Goal: Task Accomplishment & Management: Use online tool/utility

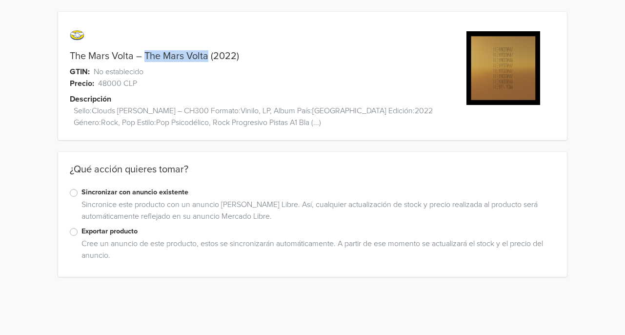
drag, startPoint x: 206, startPoint y: 55, endPoint x: 145, endPoint y: 51, distance: 60.6
click at [145, 51] on link "The Mars Volta – The Mars Volta (2022)" at bounding box center [154, 56] width 169 height 12
copy link "The Mars Volta"
click at [81, 231] on label "Exportar producto" at bounding box center [318, 231] width 474 height 11
click at [0, 0] on input "Exportar producto" at bounding box center [0, 0] width 0 height 0
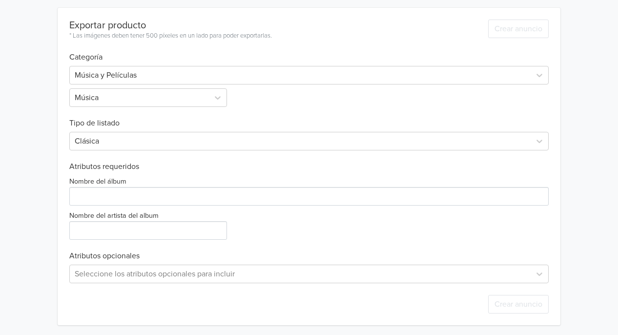
scroll to position [281, 0]
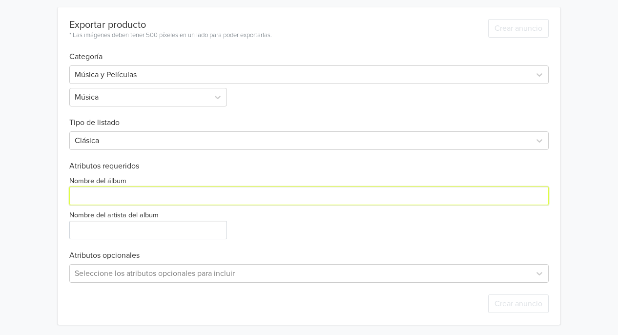
click at [160, 196] on input "Nombre del álbum" at bounding box center [308, 195] width 479 height 19
paste input "The Mars Volta"
type input "The Mars Volta"
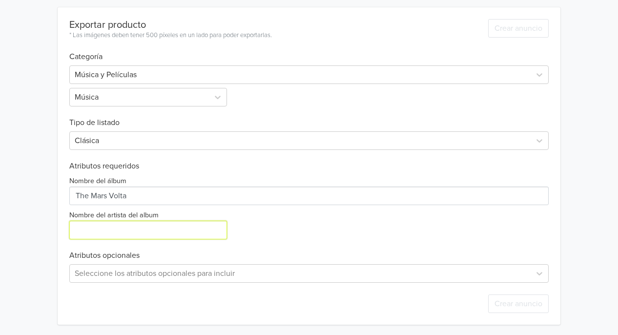
click at [133, 228] on input "Nombre del artista del album" at bounding box center [148, 230] width 158 height 19
paste input "The Mars Volta"
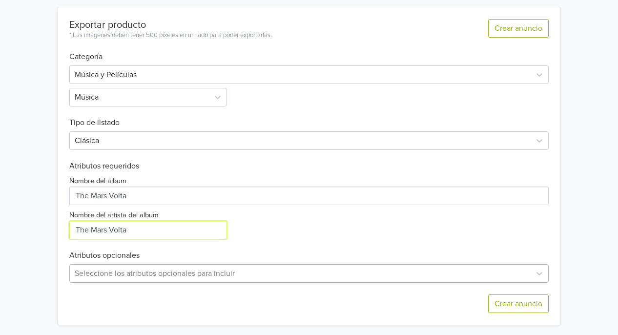
type input "The Mars Volta"
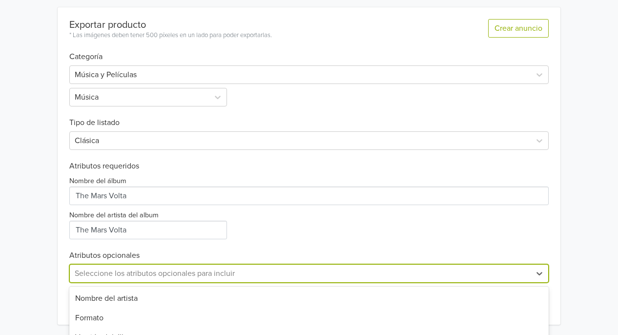
scroll to position [379, 0]
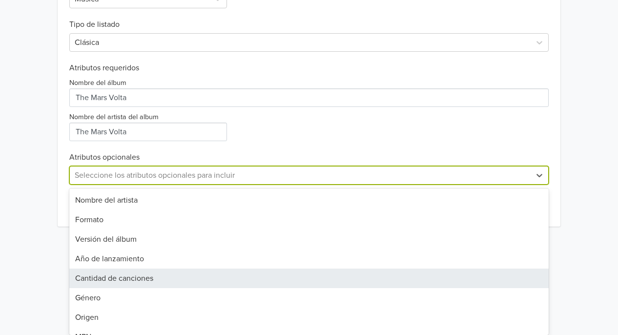
click at [215, 184] on div "19 results available. Use Up and Down to choose options, press Enter to select …" at bounding box center [308, 175] width 479 height 19
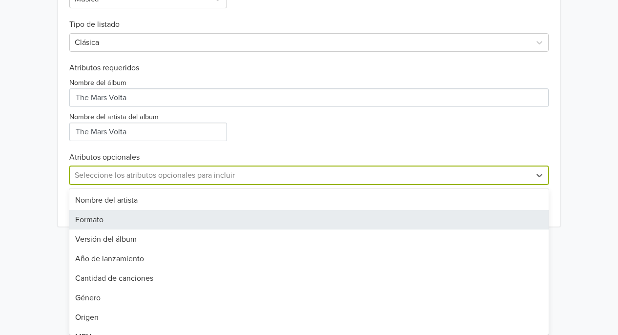
click at [177, 225] on div "Formato" at bounding box center [308, 220] width 479 height 20
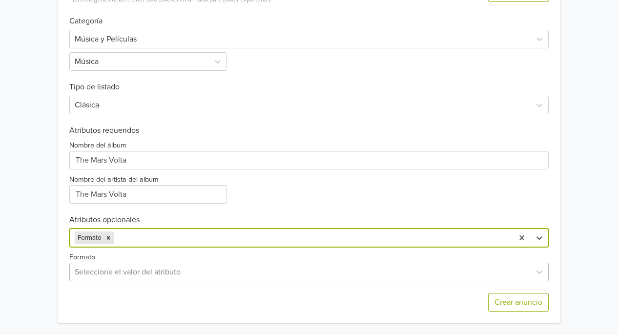
click at [183, 272] on div at bounding box center [300, 272] width 451 height 14
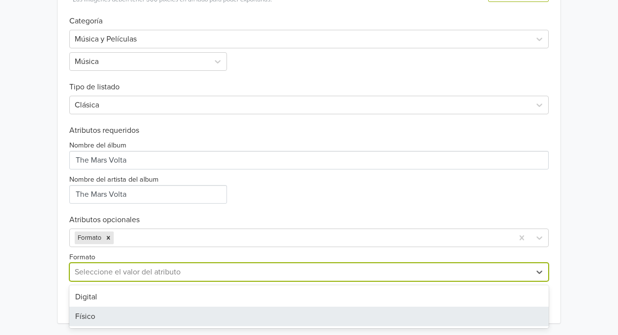
click at [124, 316] on div "Físico" at bounding box center [308, 316] width 479 height 20
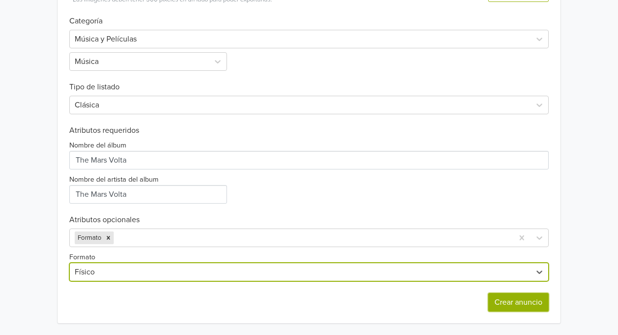
click at [508, 295] on button "Crear anuncio" at bounding box center [518, 302] width 60 height 19
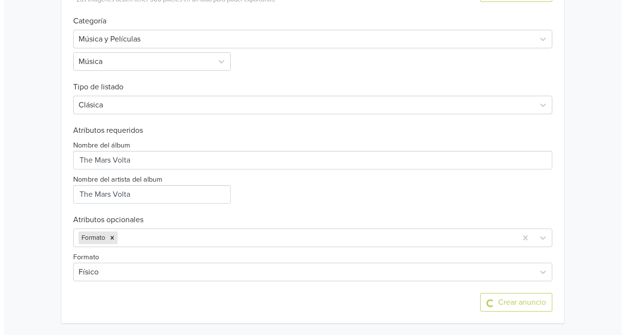
scroll to position [0, 0]
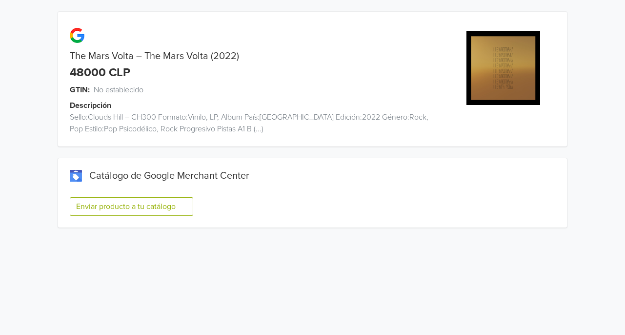
click at [133, 206] on button "Enviar producto a tu catálogo" at bounding box center [131, 206] width 123 height 19
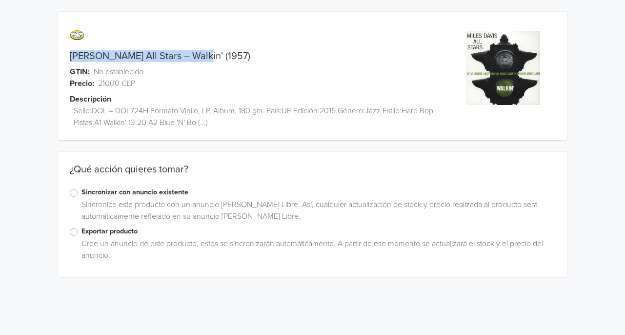
drag, startPoint x: 194, startPoint y: 57, endPoint x: 71, endPoint y: 55, distance: 122.5
click at [71, 55] on link "[PERSON_NAME] All Stars – Walkin' (1957)" at bounding box center [160, 56] width 181 height 12
copy link "Miles Davis All Stars – Walkin"
click at [81, 231] on label "Exportar producto" at bounding box center [318, 231] width 474 height 11
click at [0, 0] on input "Exportar producto" at bounding box center [0, 0] width 0 height 0
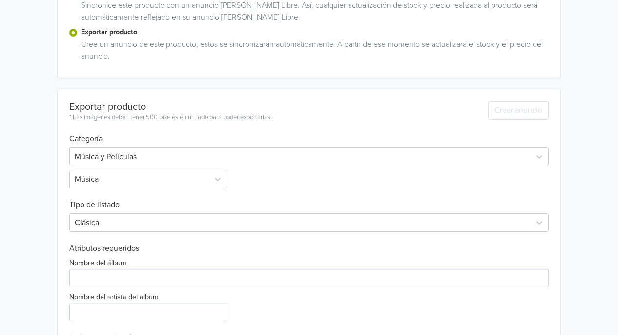
scroll to position [282, 0]
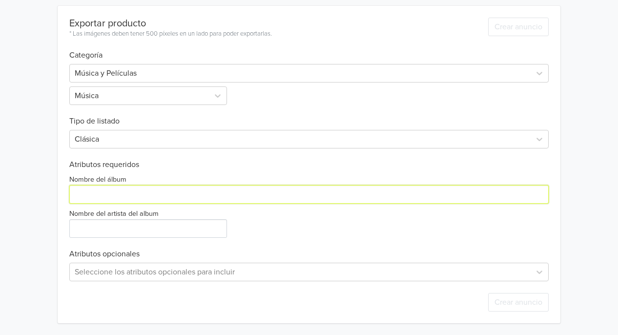
click at [146, 194] on input "Nombre del álbum" at bounding box center [308, 194] width 479 height 19
paste input "Miles Davis All Stars – Walkin"
click at [153, 194] on input "Nombre del álbum" at bounding box center [308, 194] width 479 height 19
type input "Walkin"
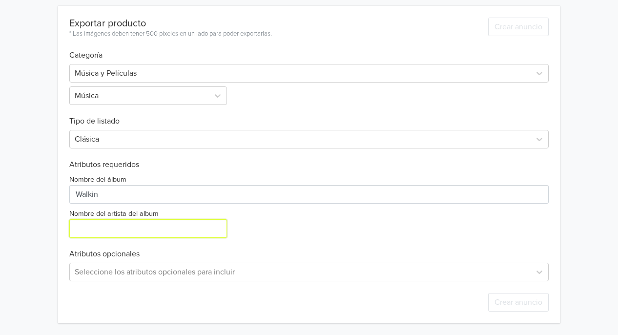
click at [145, 224] on input "Nombre del artista del album" at bounding box center [148, 228] width 158 height 19
paste input "Miles Davis All Stars – Walkin"
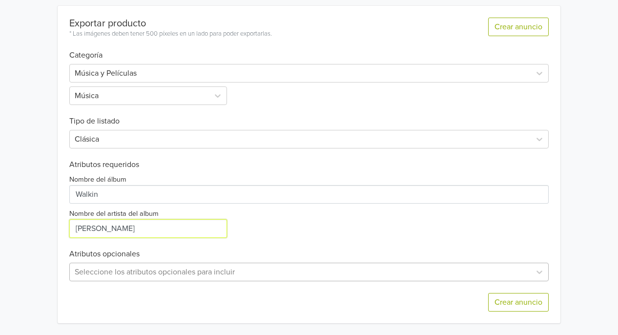
type input "Miles Davis"
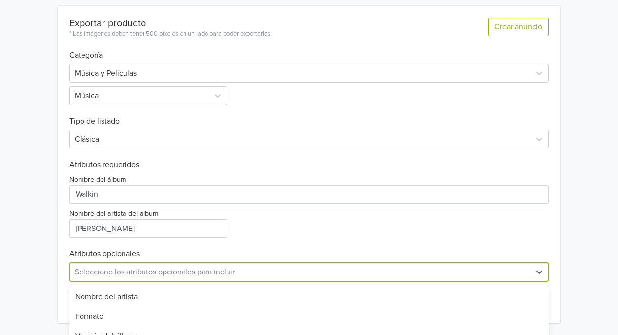
scroll to position [379, 0]
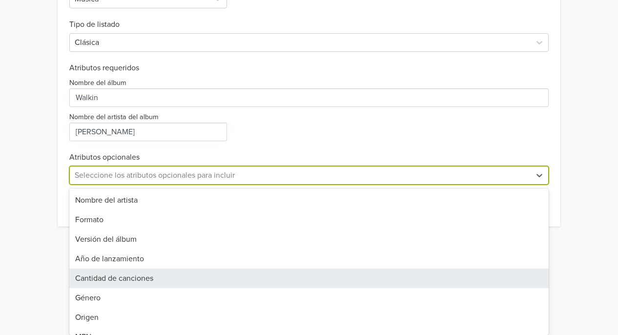
click at [175, 184] on div "19 results available. Use Up and Down to choose options, press Enter to select …" at bounding box center [308, 175] width 479 height 19
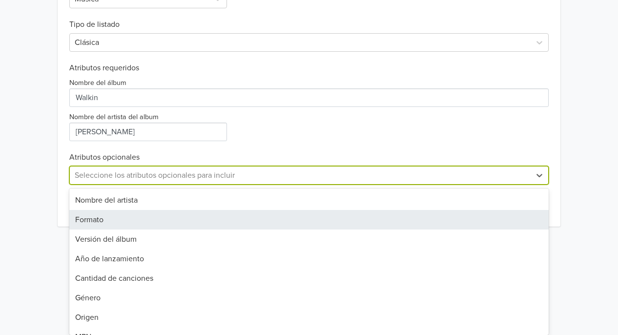
click at [150, 223] on div "Formato" at bounding box center [308, 220] width 479 height 20
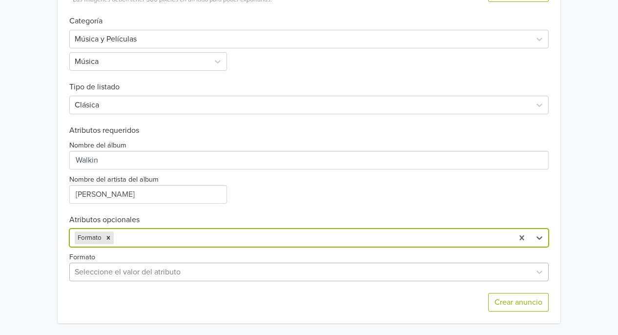
click at [169, 271] on div at bounding box center [300, 272] width 451 height 14
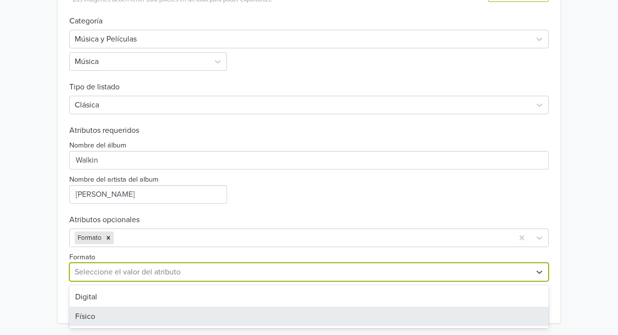
click at [152, 311] on div "Físico" at bounding box center [308, 316] width 479 height 20
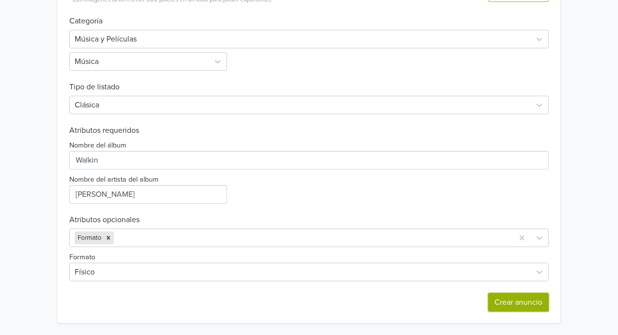
click at [502, 298] on button "Crear anuncio" at bounding box center [518, 302] width 60 height 19
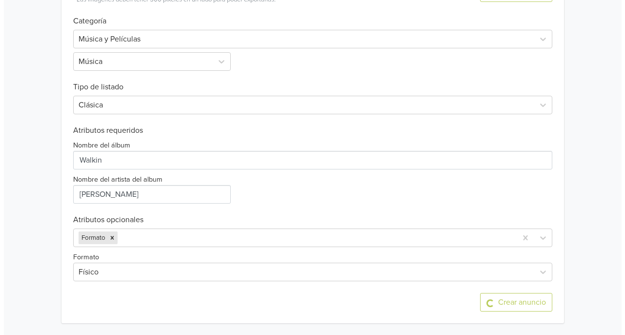
scroll to position [0, 0]
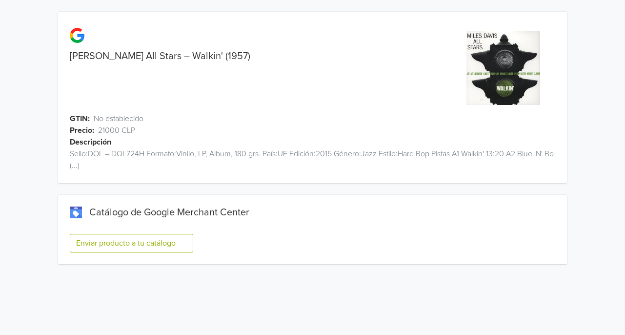
click at [134, 243] on button "Enviar producto a tu catálogo" at bounding box center [131, 243] width 123 height 19
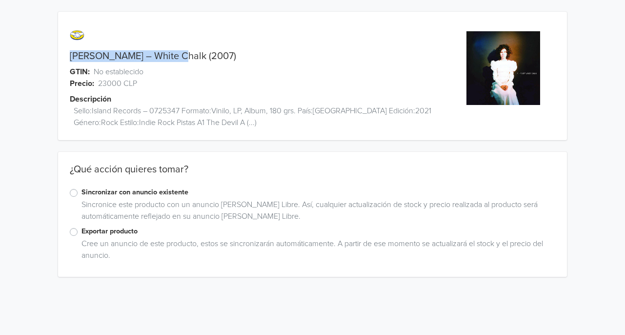
drag, startPoint x: 175, startPoint y: 57, endPoint x: 70, endPoint y: 56, distance: 104.9
click at [70, 56] on link "[PERSON_NAME] – White Chalk (2007)" at bounding box center [153, 56] width 166 height 12
copy link "[PERSON_NAME] – White Chal"
click at [81, 231] on label "Exportar producto" at bounding box center [318, 231] width 474 height 11
click at [0, 0] on input "Exportar producto" at bounding box center [0, 0] width 0 height 0
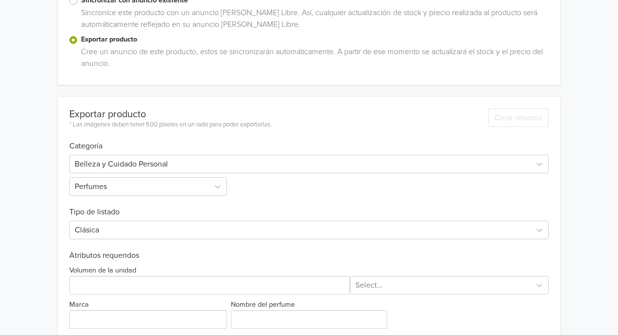
scroll to position [193, 0]
click at [166, 164] on div at bounding box center [300, 163] width 451 height 14
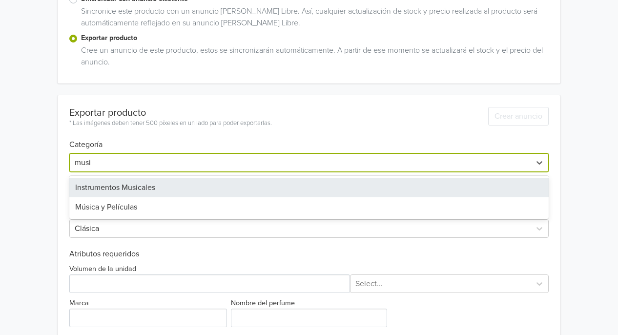
type input "music"
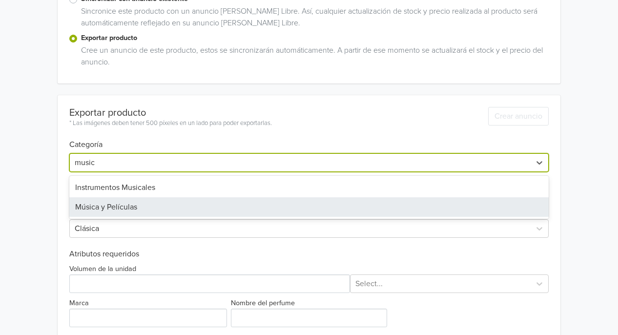
click at [144, 208] on div "Música y Películas" at bounding box center [308, 207] width 479 height 20
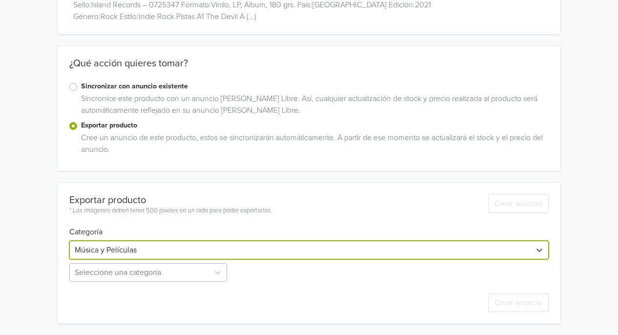
scroll to position [203, 0]
click at [127, 277] on div "Seleccione una categoría" at bounding box center [149, 271] width 160 height 19
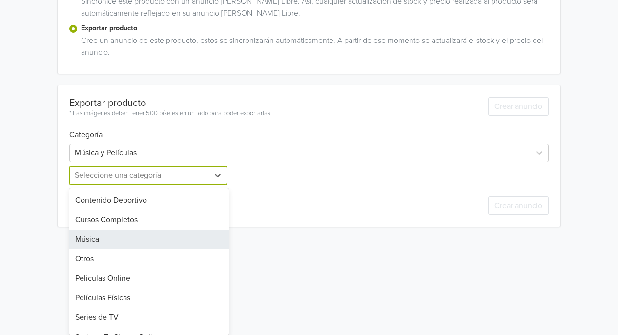
click at [119, 241] on div "Música" at bounding box center [149, 239] width 160 height 20
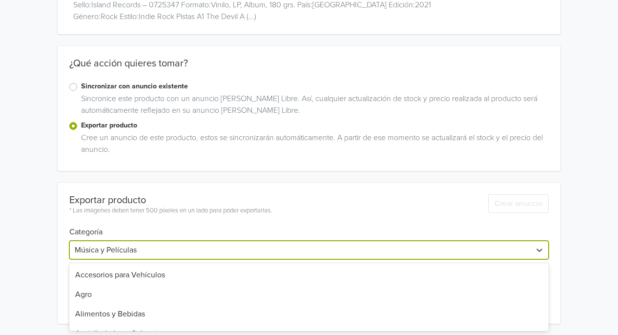
click at [119, 241] on div "Música y Películas" at bounding box center [300, 250] width 461 height 18
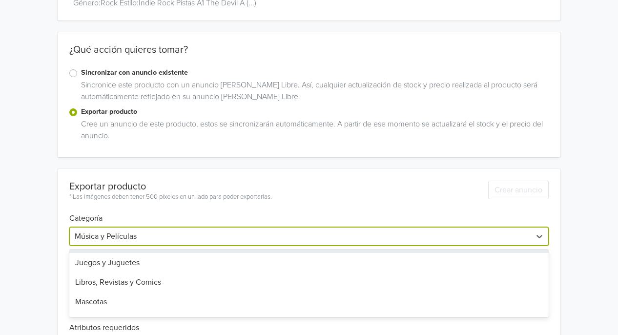
scroll to position [174, 0]
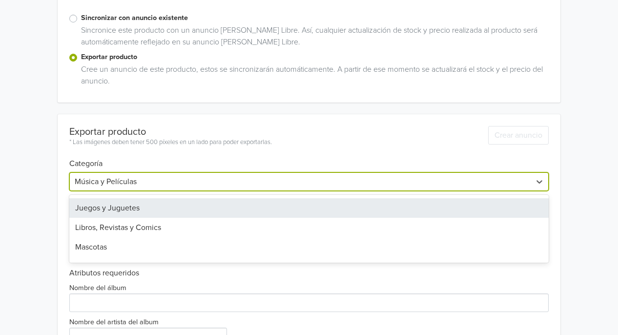
click at [171, 158] on h6 "Categoría" at bounding box center [308, 157] width 479 height 21
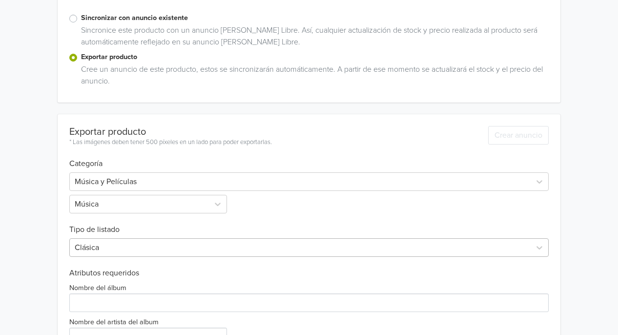
scroll to position [282, 0]
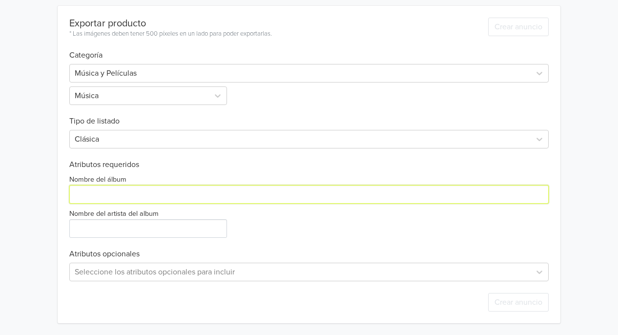
click at [144, 193] on input "Nombre del álbum" at bounding box center [308, 194] width 479 height 19
paste input "[PERSON_NAME] – White Chal"
type input "[PERSON_NAME] – White Chal"
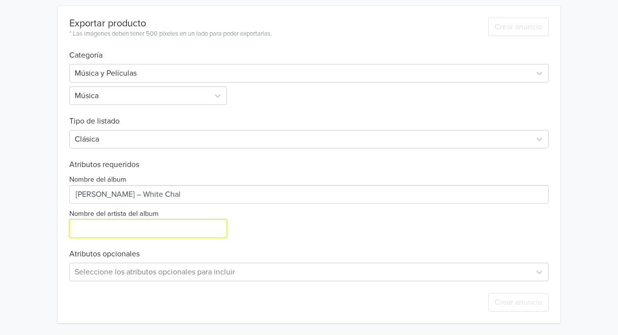
click at [116, 227] on input "Nombre del artista del album" at bounding box center [148, 228] width 158 height 19
paste input "[PERSON_NAME] – White Chal"
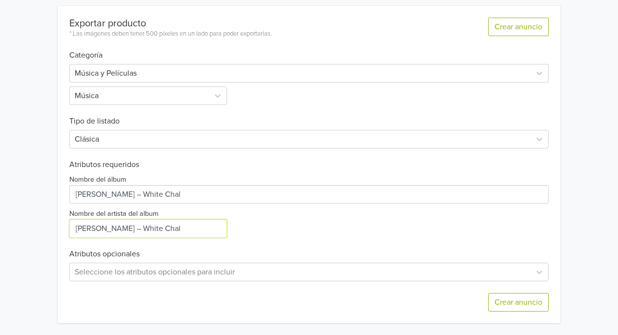
type input "[PERSON_NAME] – White Chal"
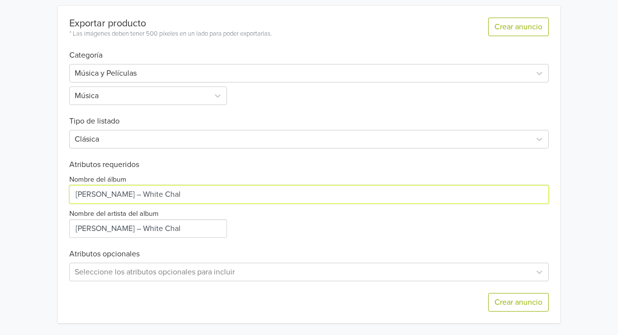
click at [123, 195] on input "Nombre del álbum" at bounding box center [308, 194] width 479 height 19
type input "White Chalk"
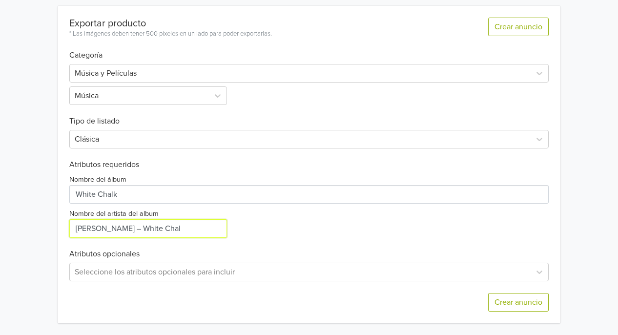
click at [164, 230] on input "Nombre del artista del album" at bounding box center [148, 228] width 158 height 19
type input "[PERSON_NAME]"
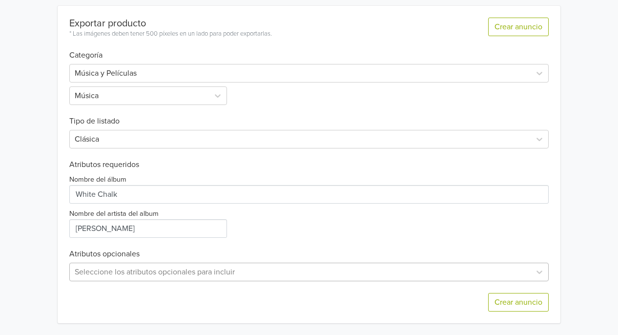
scroll to position [379, 0]
click at [192, 273] on div "Seleccione los atributos opcionales para incluir" at bounding box center [308, 271] width 479 height 19
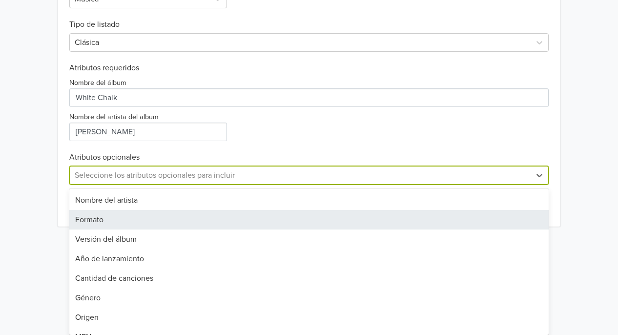
click at [150, 222] on div "Formato" at bounding box center [308, 220] width 479 height 20
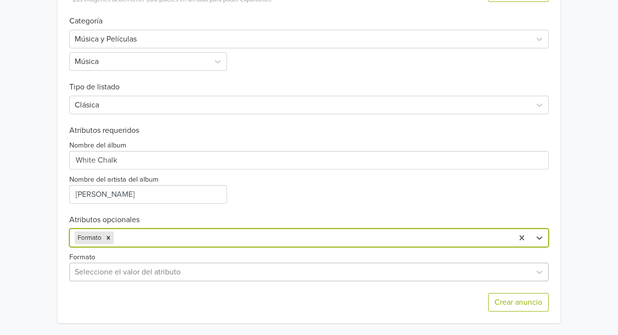
click at [160, 267] on div at bounding box center [300, 272] width 451 height 14
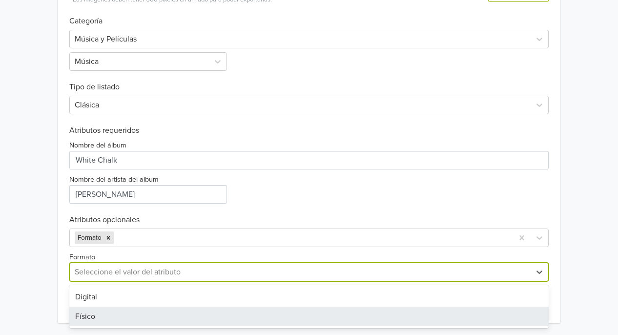
click at [129, 309] on div "Físico" at bounding box center [308, 316] width 479 height 20
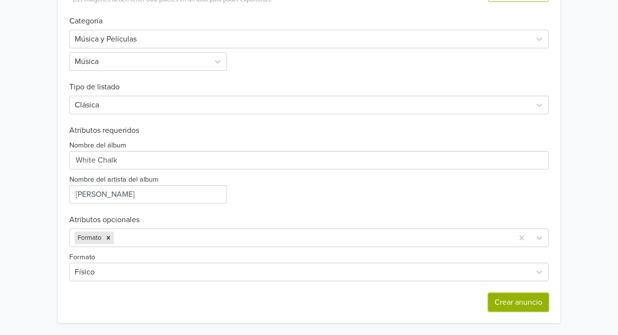
click at [503, 301] on button "Crear anuncio" at bounding box center [518, 302] width 60 height 19
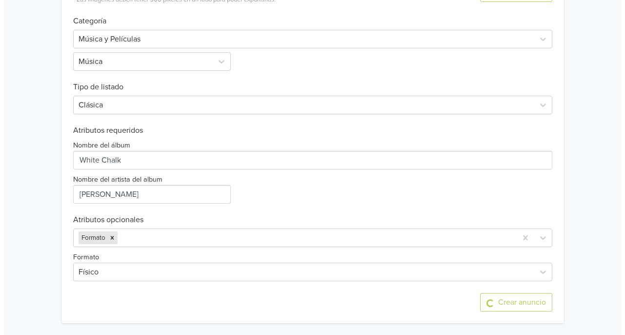
scroll to position [0, 0]
